Goal: Task Accomplishment & Management: Complete application form

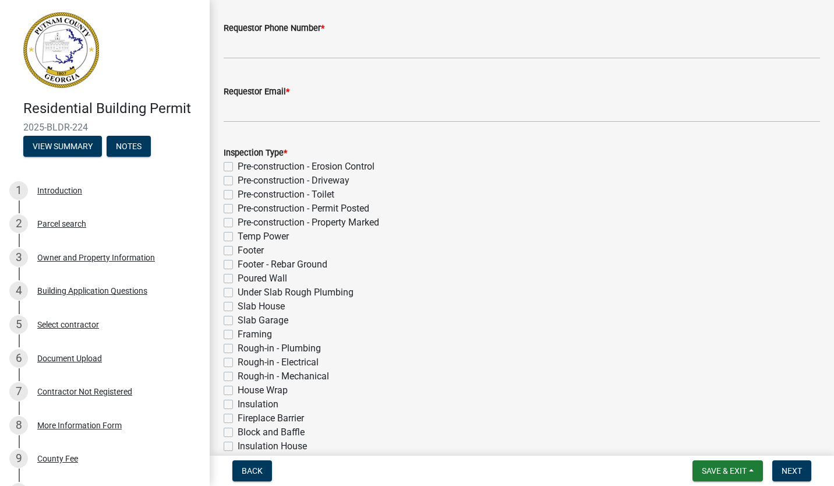
scroll to position [125, 0]
click at [238, 316] on label "Slab Garage" at bounding box center [263, 319] width 51 height 14
click at [238, 316] on input "Slab Garage" at bounding box center [242, 316] width 8 height 8
checkbox input "true"
checkbox input "false"
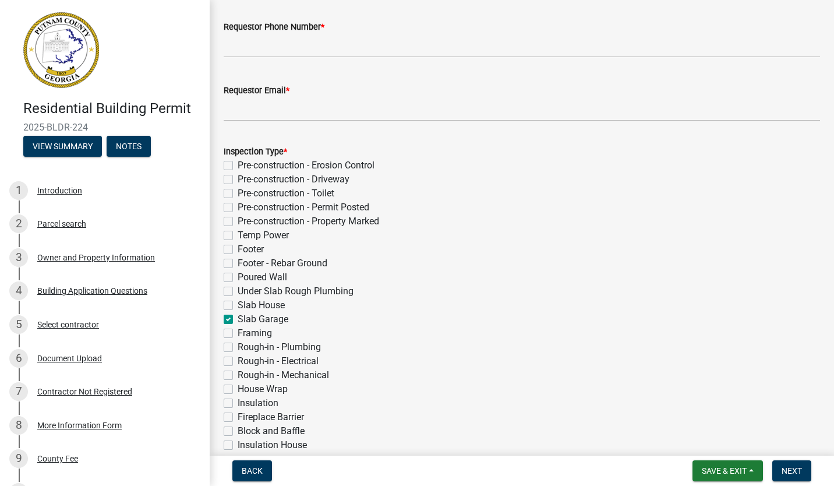
checkbox input "false"
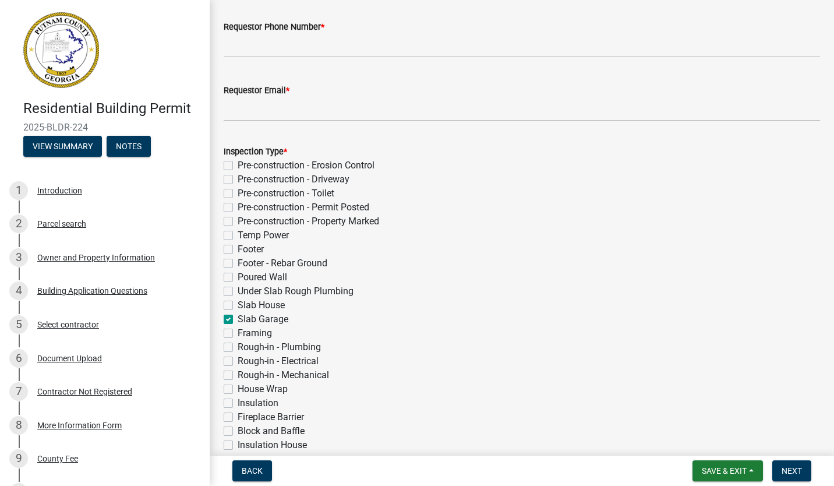
checkbox input "false"
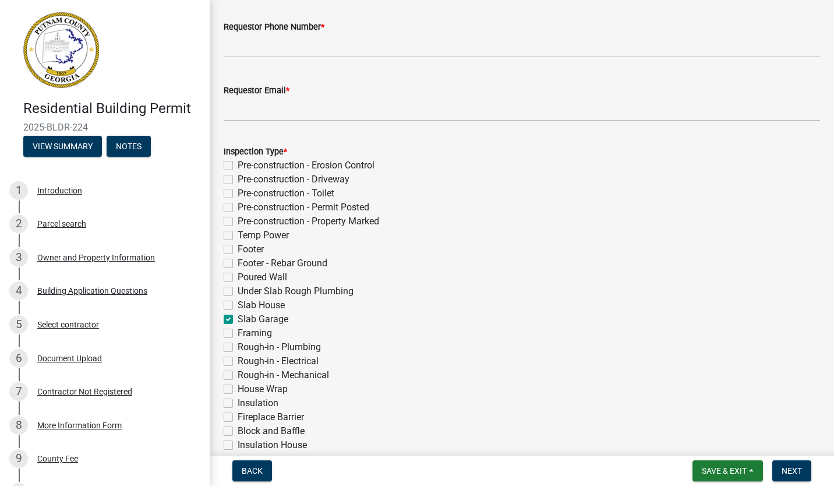
checkbox input "true"
checkbox input "false"
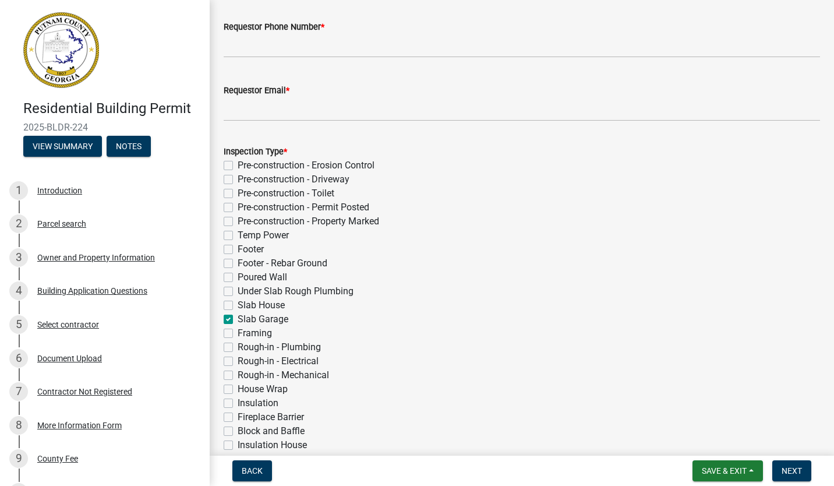
checkbox input "false"
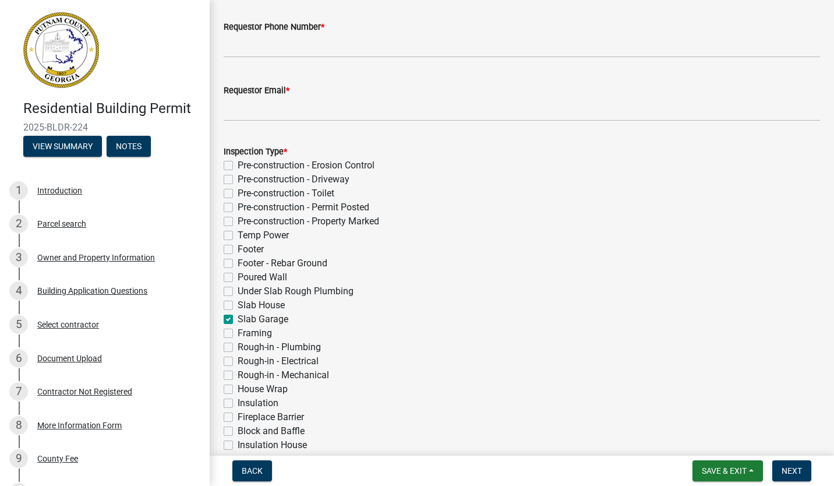
checkbox input "false"
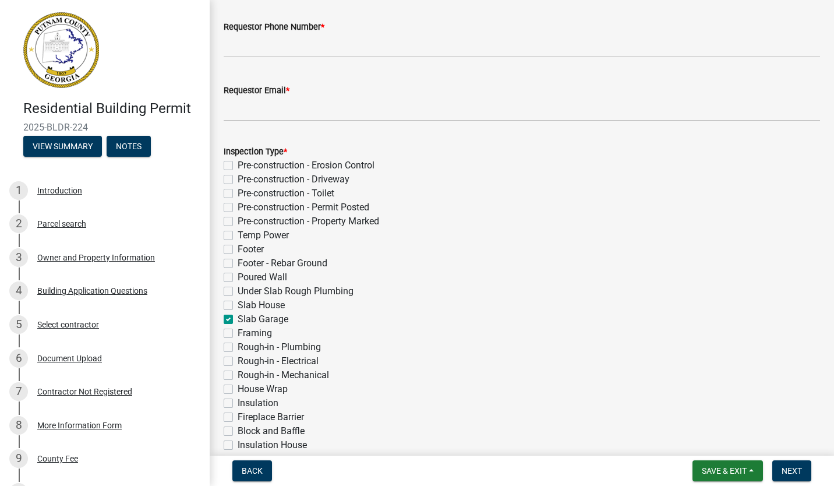
checkbox input "false"
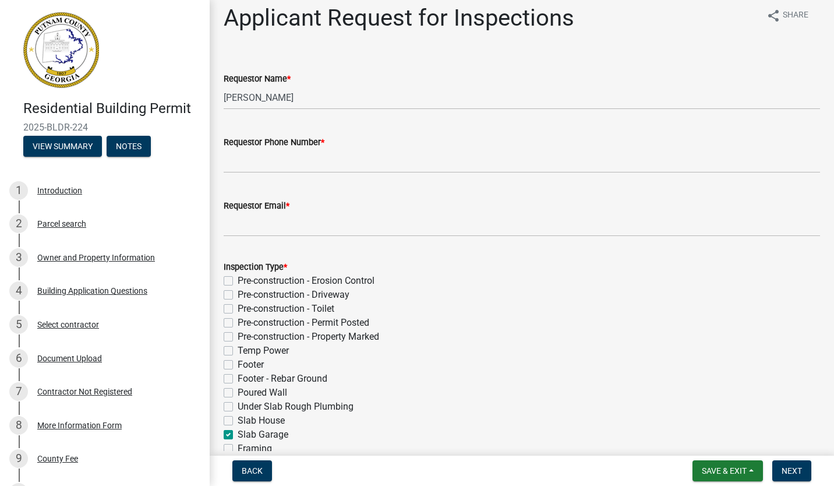
scroll to position [0, 0]
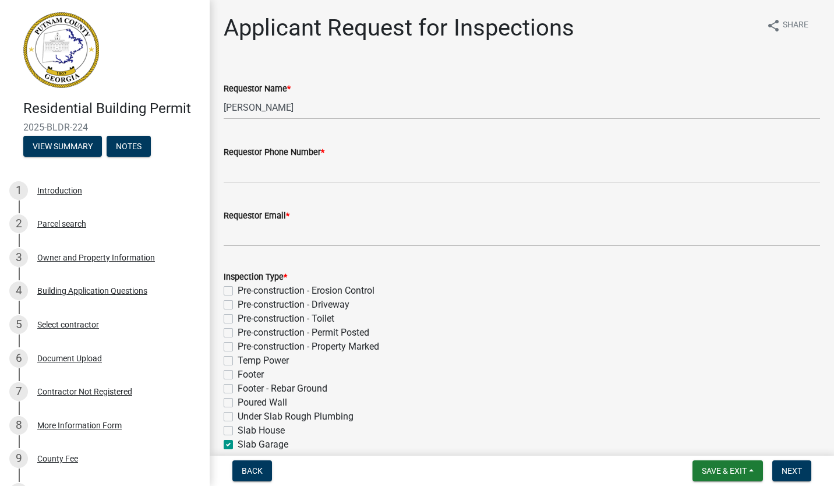
click at [614, 285] on div "Inspection Type * Pre-construction - Erosion Control Pre-construction - Drivewa…" at bounding box center [522, 472] width 597 height 405
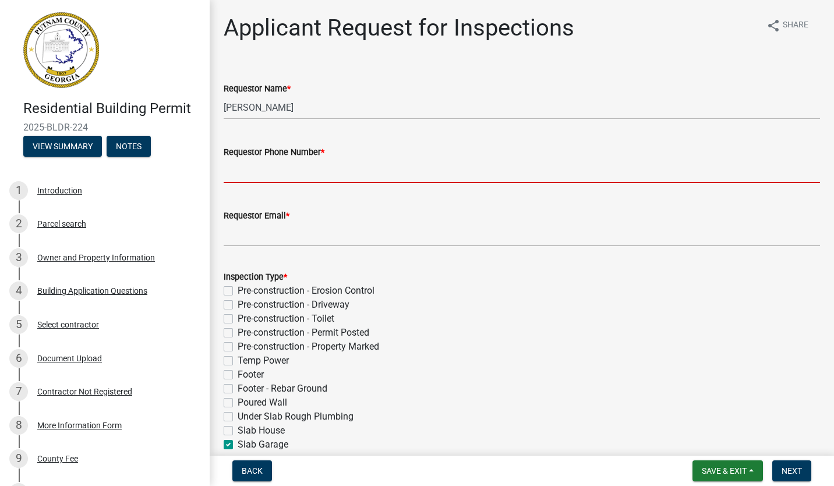
click at [271, 174] on input "Requestor Phone Number *" at bounding box center [522, 171] width 597 height 24
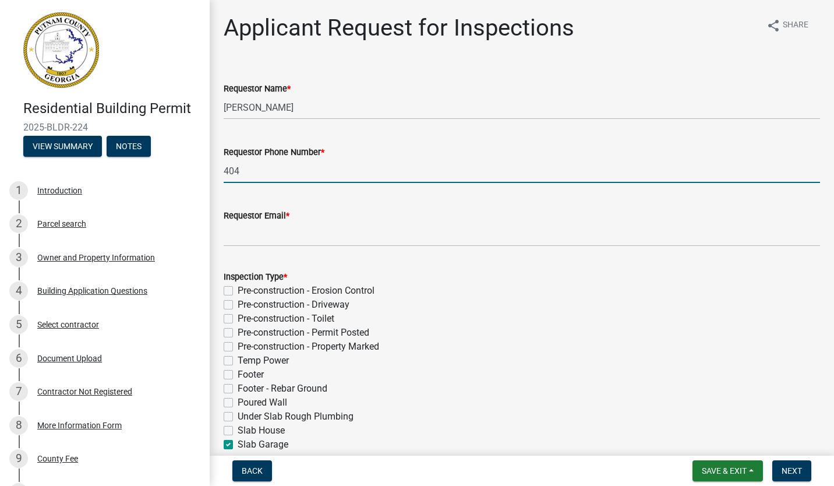
type input "4047718805"
type input "[EMAIL_ADDRESS][DOMAIN_NAME]"
type input "[DATE]"
select select "9"
select select "2025"
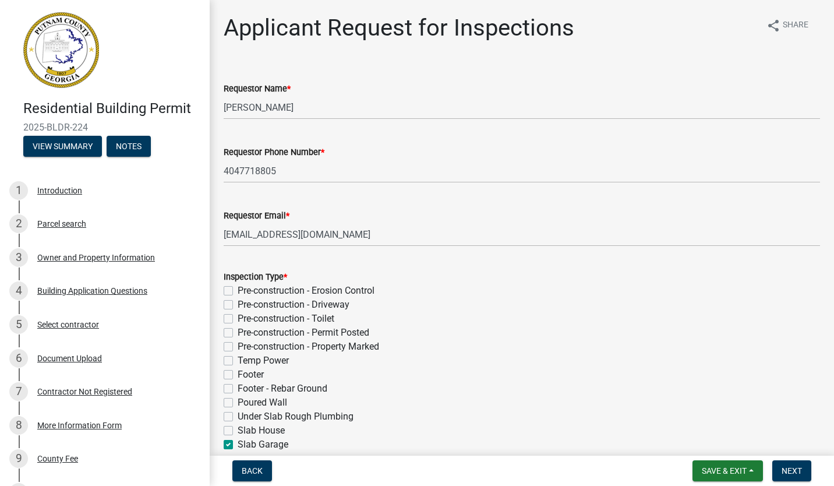
scroll to position [439, 0]
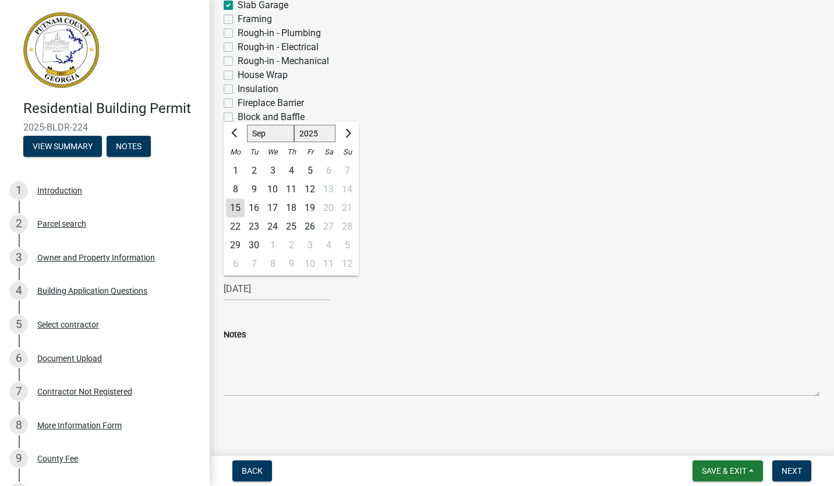
click at [308, 111] on div "Block and Baffle" at bounding box center [522, 117] width 597 height 14
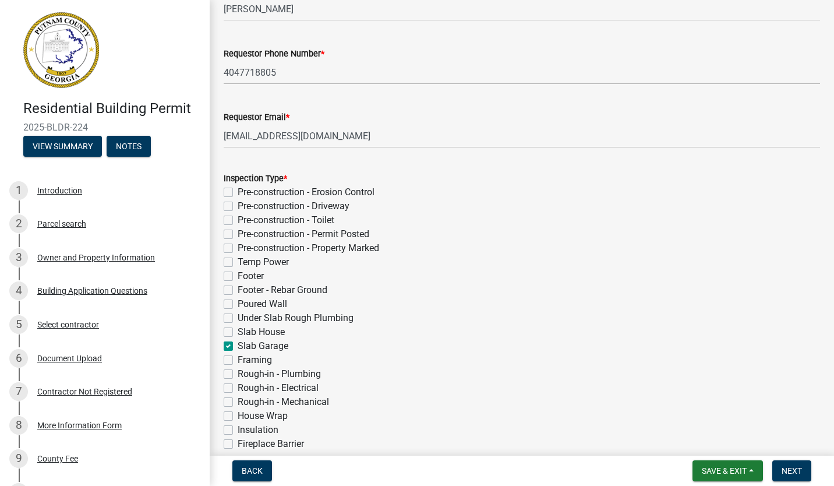
scroll to position [94, 0]
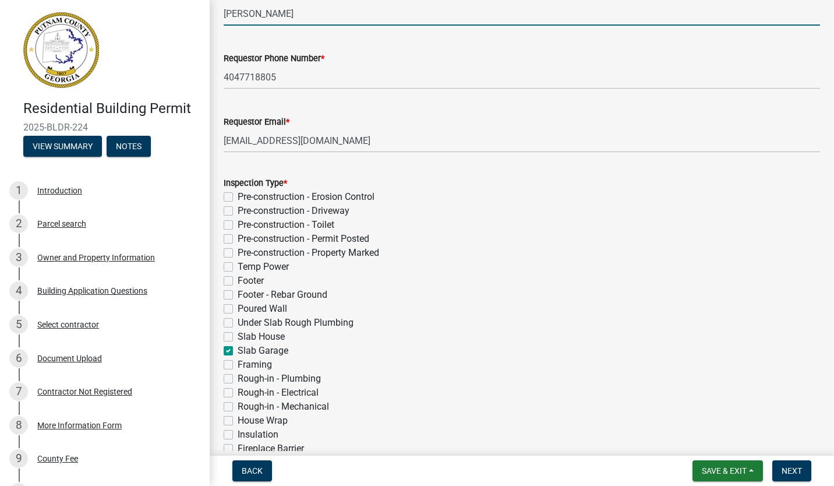
click at [300, 20] on input "[PERSON_NAME]" at bounding box center [522, 14] width 597 height 24
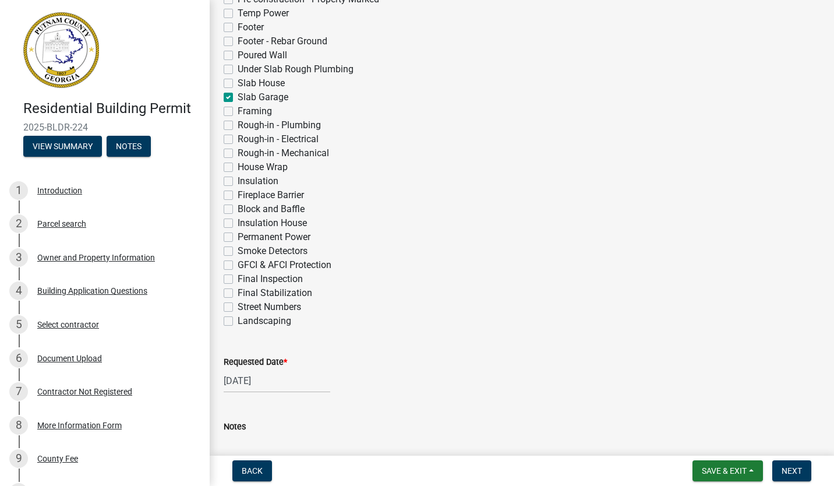
scroll to position [439, 0]
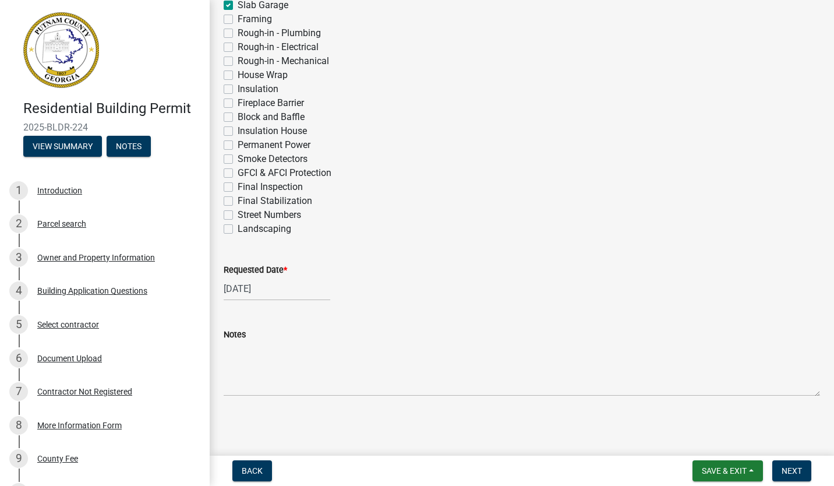
type input "[PERSON_NAME]"
click at [250, 285] on div "[DATE]" at bounding box center [277, 289] width 107 height 24
select select "8"
select select "2025"
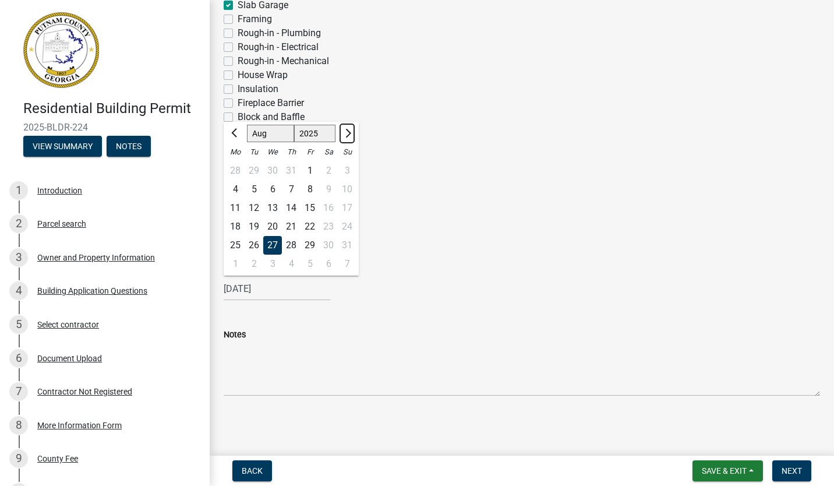
click at [347, 132] on span "Next month" at bounding box center [347, 133] width 9 height 9
select select "9"
click at [255, 207] on div "16" at bounding box center [254, 208] width 19 height 19
type input "[DATE]"
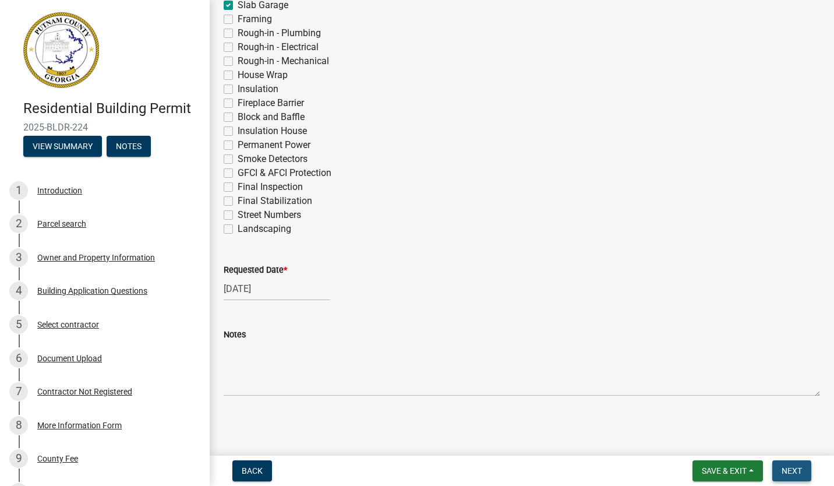
click at [799, 467] on span "Next" at bounding box center [792, 470] width 20 height 9
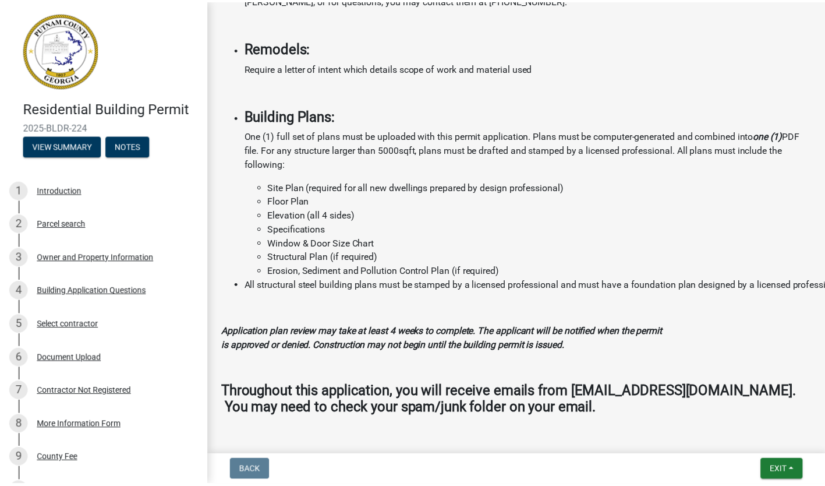
scroll to position [1229, 0]
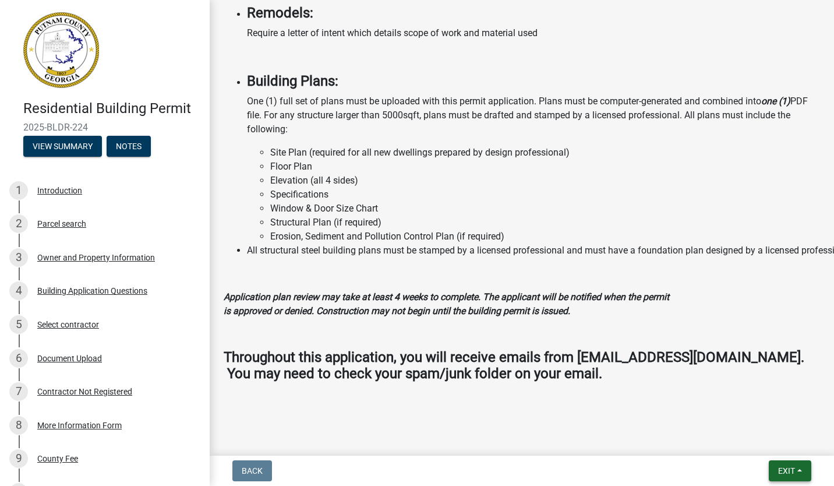
click at [781, 462] on button "Exit" at bounding box center [790, 470] width 43 height 21
click at [758, 442] on button "Save & Exit" at bounding box center [765, 440] width 93 height 28
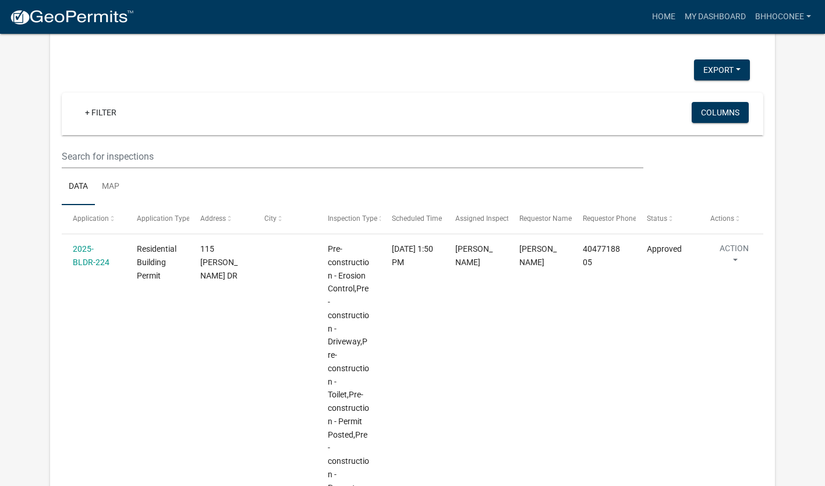
scroll to position [884, 0]
